Goal: Go to known website: Go to known website

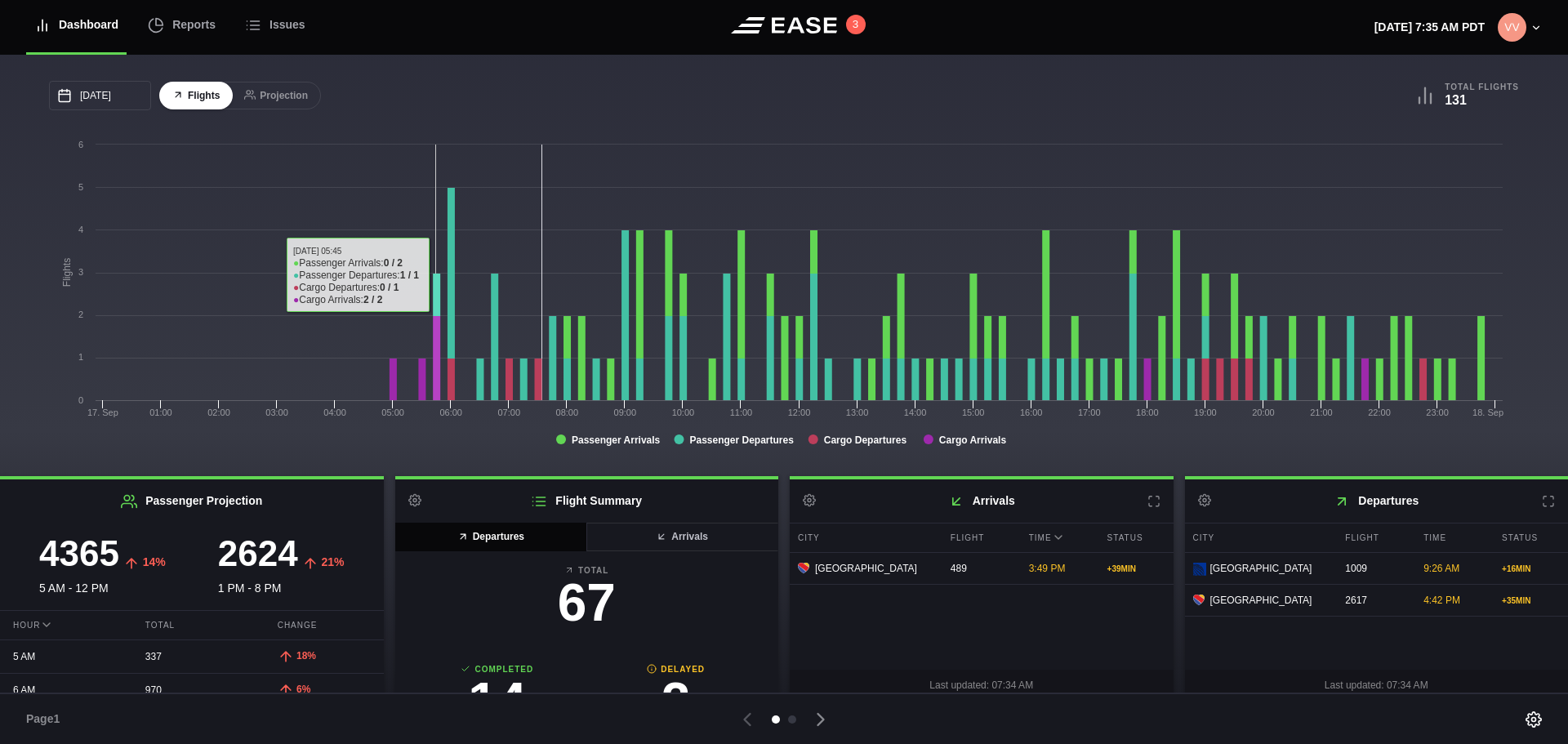
scroll to position [10, 0]
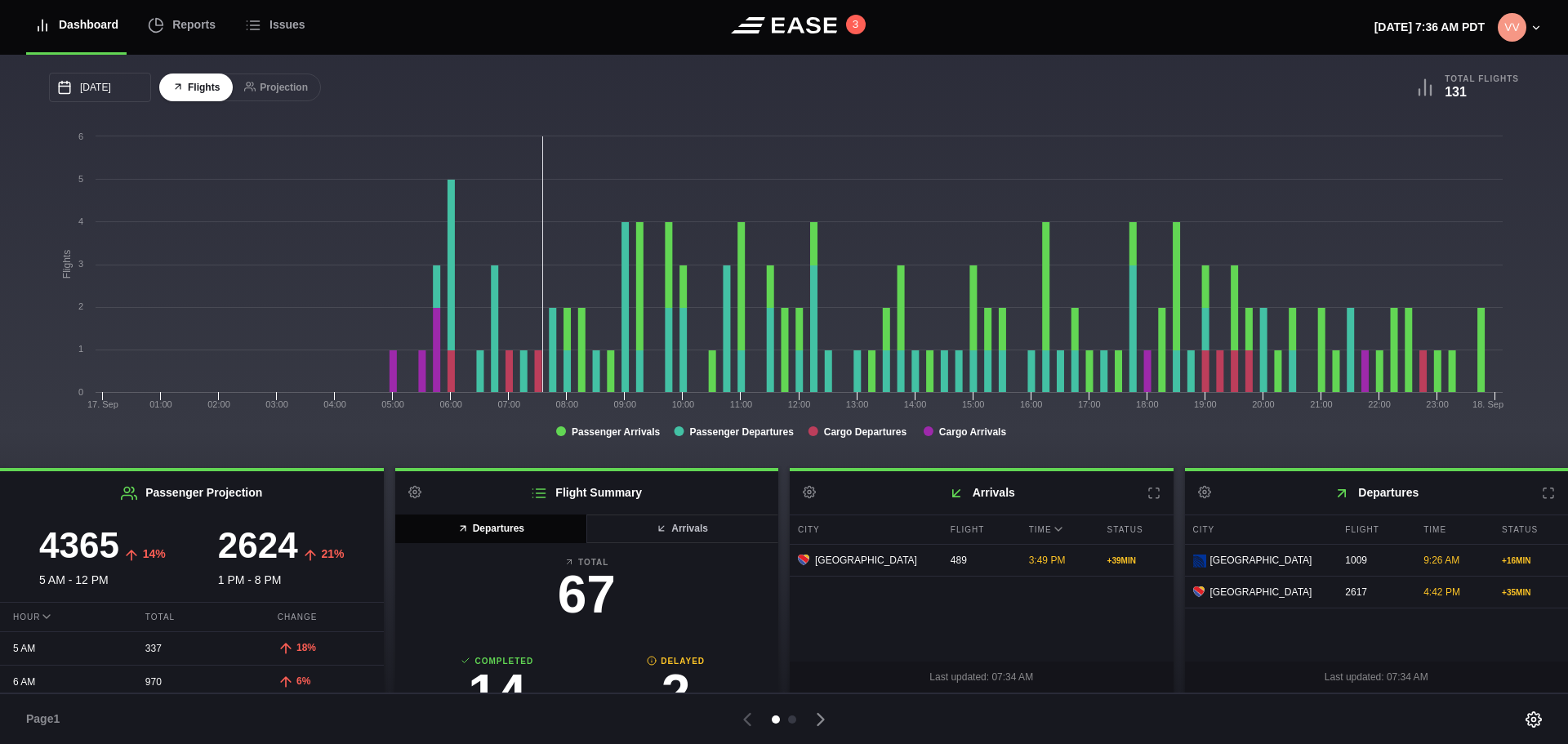
click at [588, 731] on div "Page 1" at bounding box center [784, 718] width 1568 height 51
click at [991, 733] on div "Page 1" at bounding box center [784, 718] width 1568 height 51
